Goal: Information Seeking & Learning: Learn about a topic

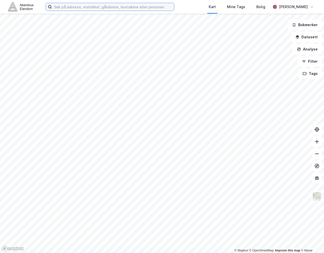
click at [86, 9] on input at bounding box center [113, 7] width 122 height 8
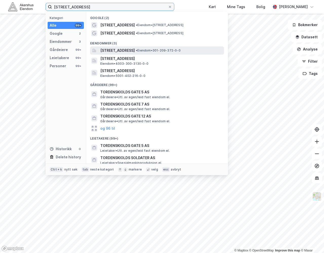
type input "[STREET_ADDRESS]"
click at [132, 52] on span "[STREET_ADDRESS]" at bounding box center [117, 50] width 34 height 6
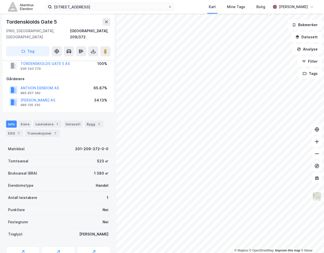
scroll to position [35, 0]
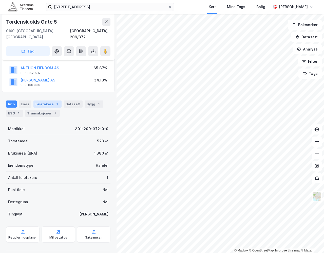
click at [50, 100] on div "Leietakere 1" at bounding box center [47, 103] width 28 height 7
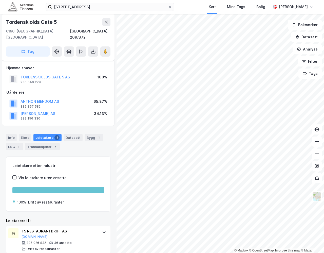
scroll to position [2, 0]
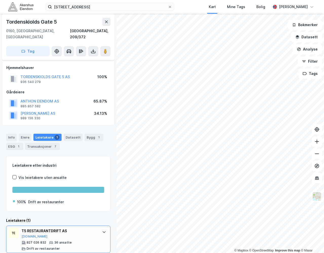
click at [55, 228] on div "T5 RESTAURANTDRIFT AS" at bounding box center [60, 231] width 76 height 6
